Goal: Complete application form

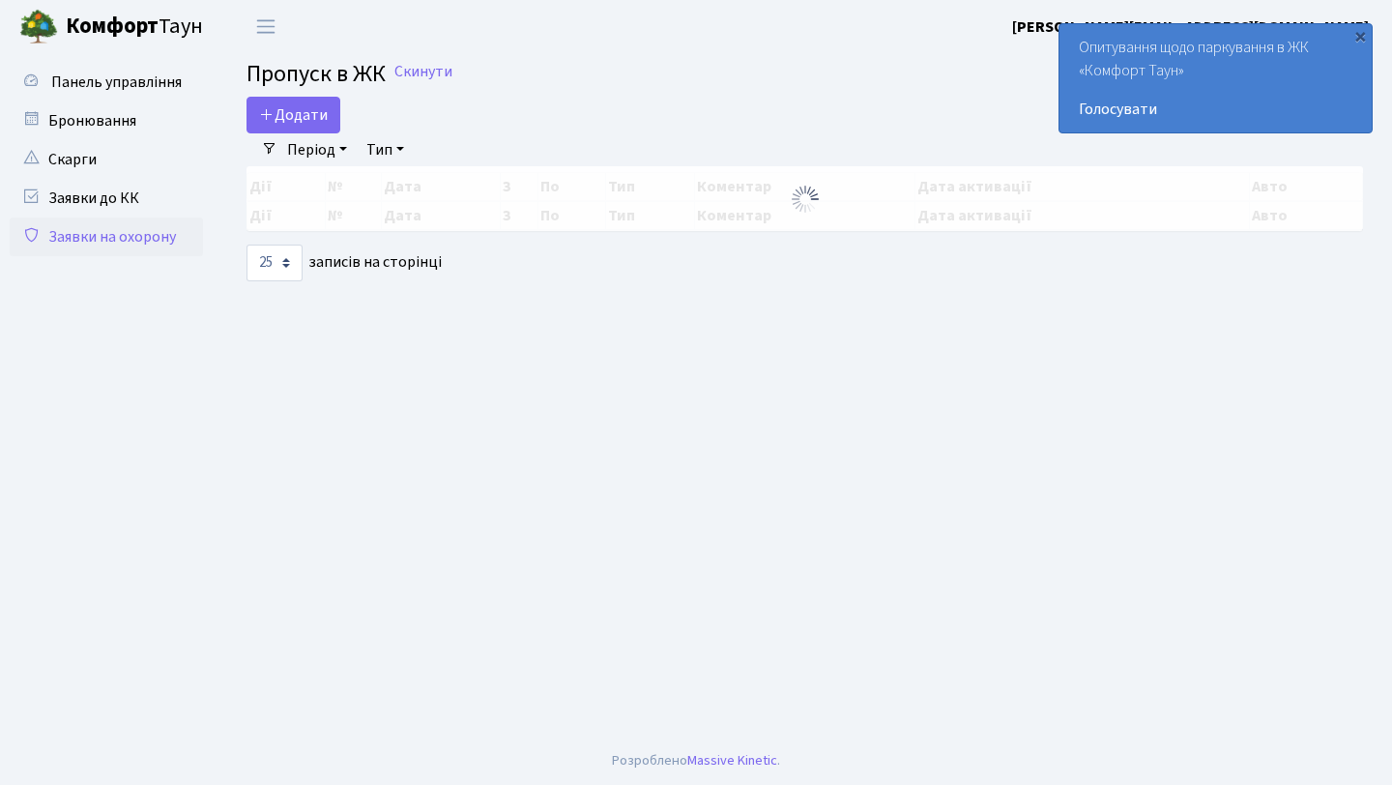
select select "25"
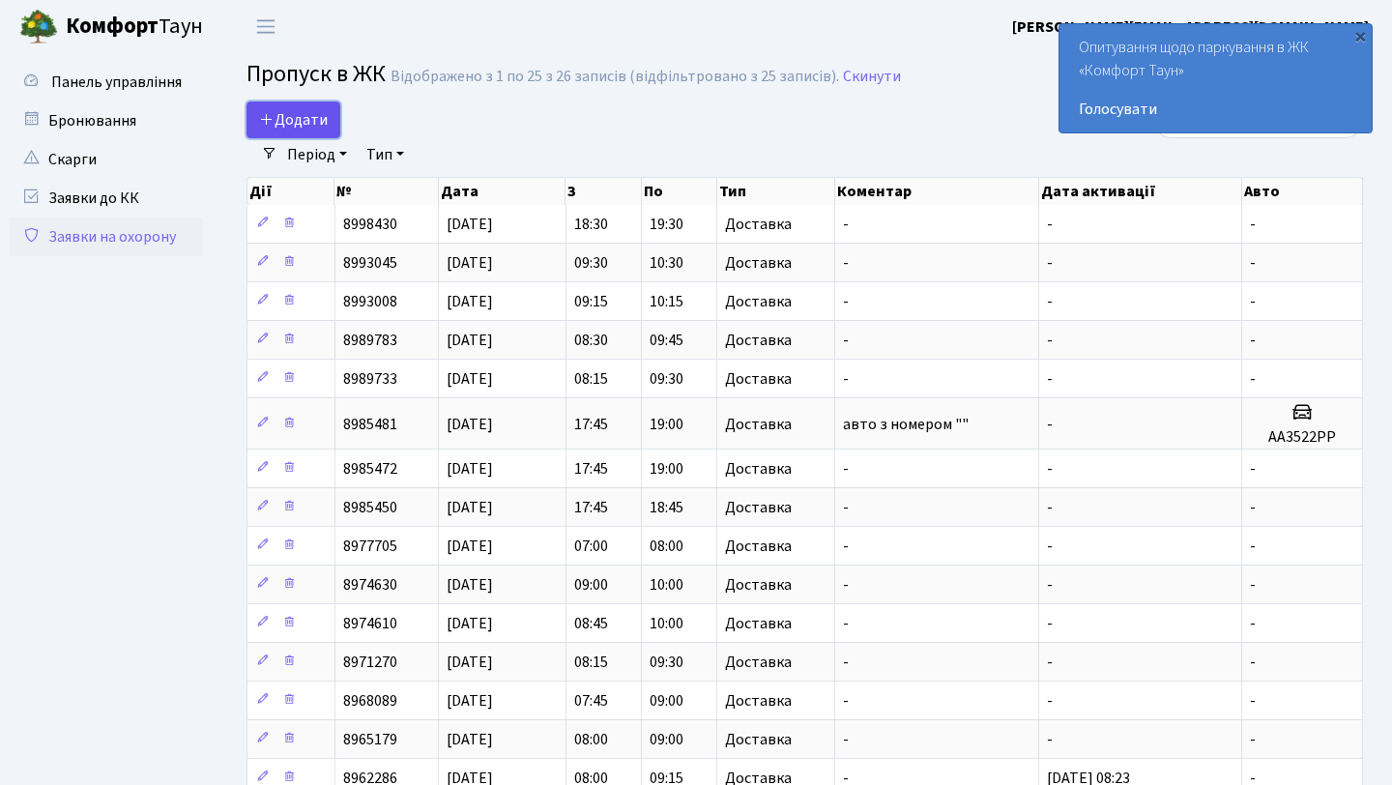
click at [322, 105] on link "Додати" at bounding box center [293, 119] width 94 height 37
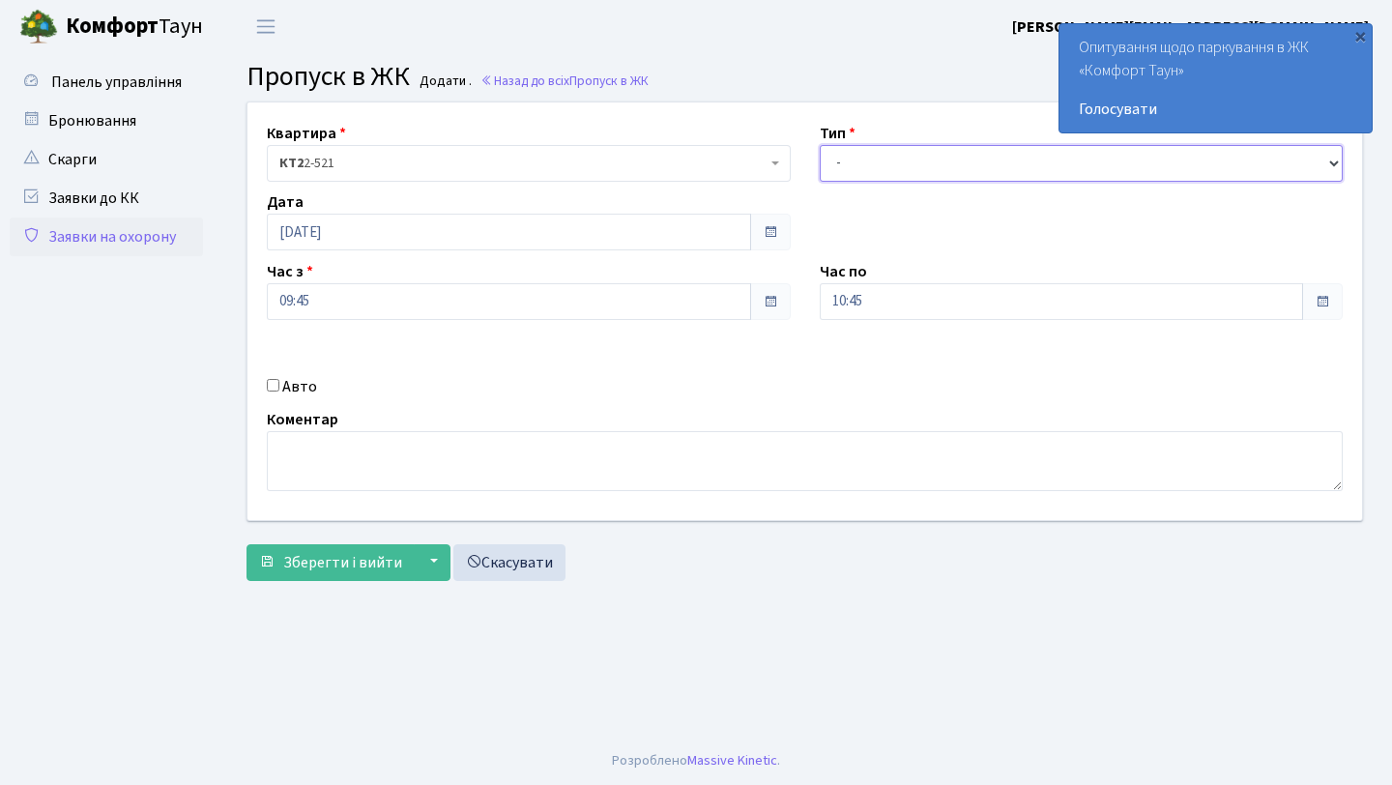
click at [849, 169] on select "- Доставка Таксі Гості Сервіс" at bounding box center [1082, 163] width 524 height 37
select select "1"
click at [820, 145] on select "- Доставка Таксі Гості Сервіс" at bounding box center [1082, 163] width 524 height 37
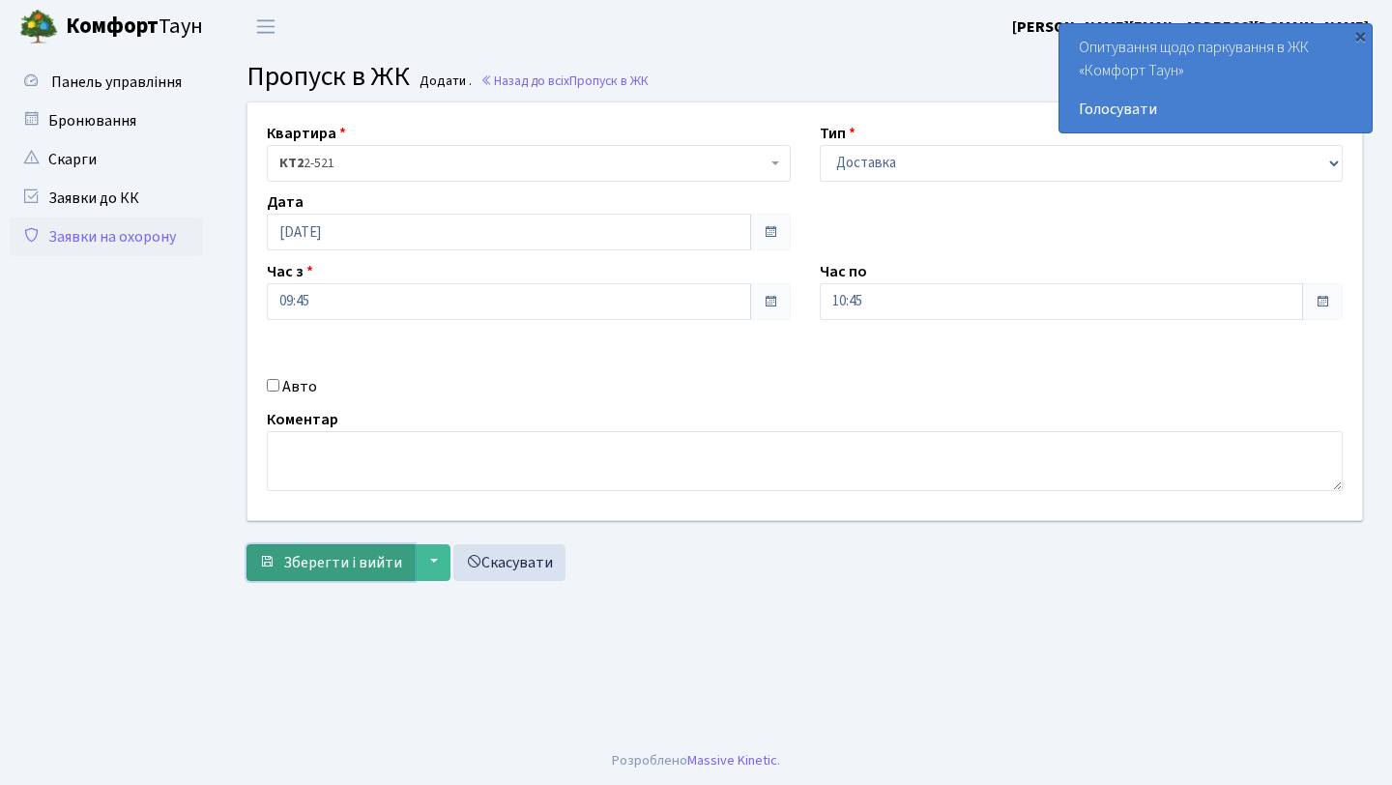
click at [288, 560] on span "Зберегти і вийти" at bounding box center [342, 562] width 119 height 21
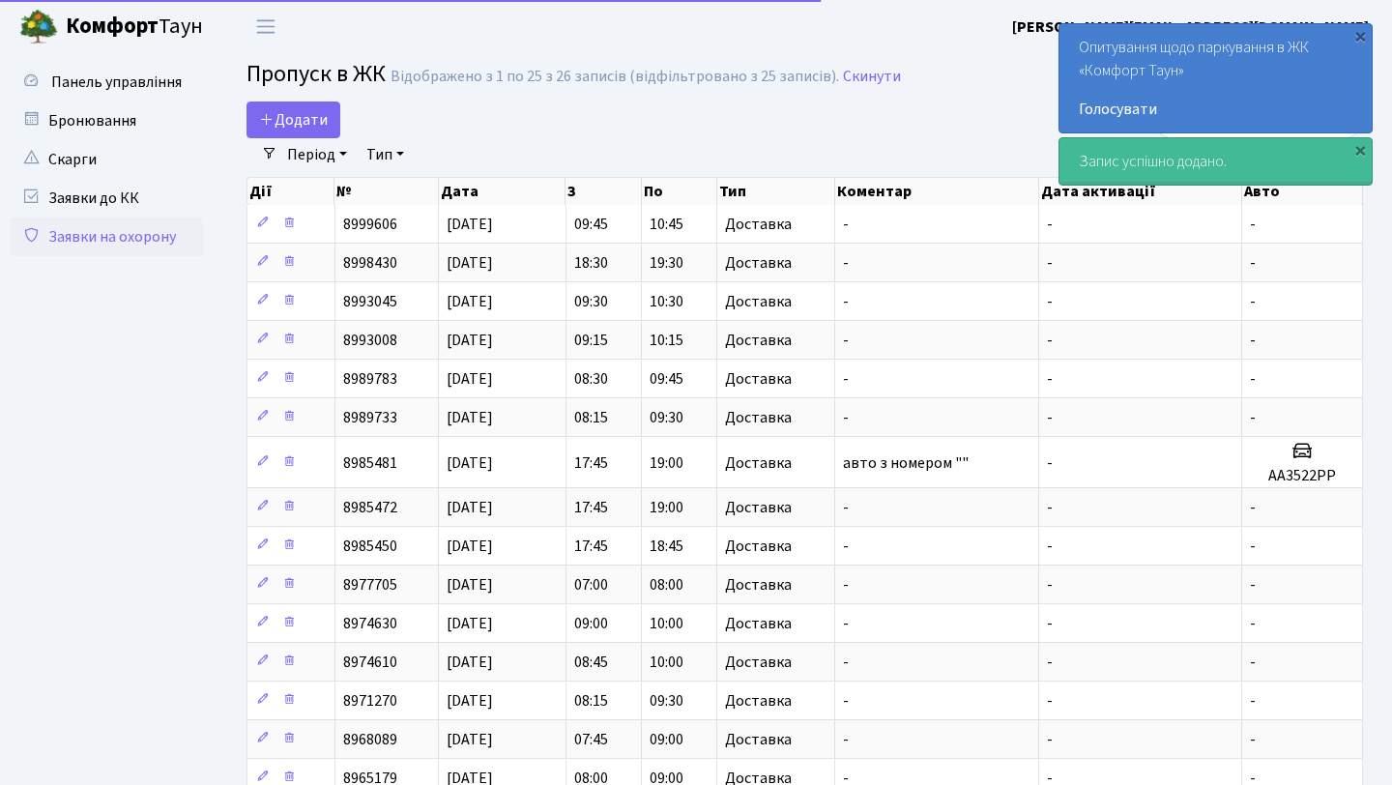
select select "25"
